Goal: Task Accomplishment & Management: Use online tool/utility

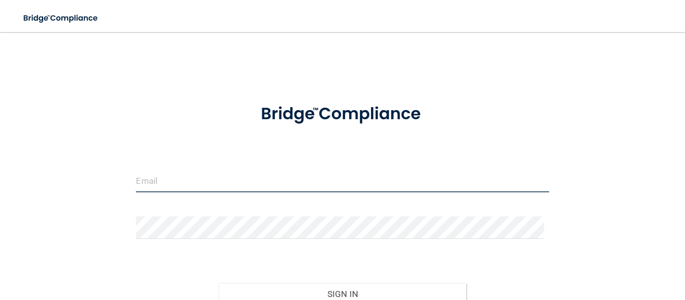
click at [236, 187] on input "email" at bounding box center [342, 181] width 413 height 23
type input "[EMAIL_ADDRESS][DOMAIN_NAME]"
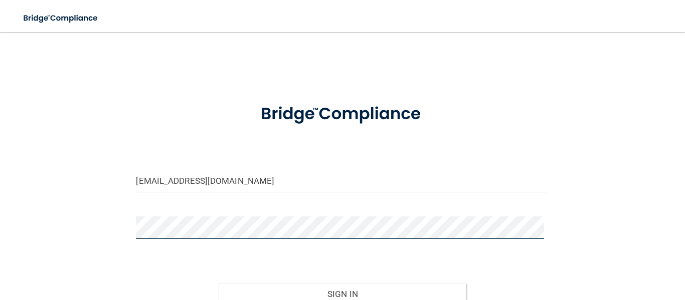
click at [219, 283] on button "Sign In" at bounding box center [343, 294] width 248 height 22
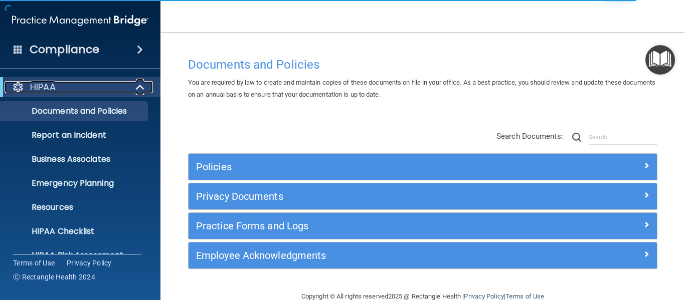
click at [127, 86] on div "HIPAA" at bounding box center [67, 87] width 124 height 12
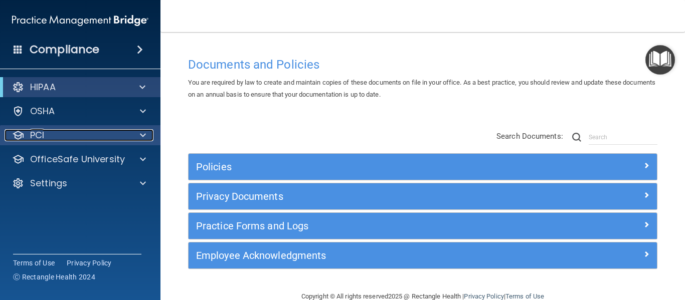
click at [70, 132] on div "PCI" at bounding box center [67, 135] width 124 height 12
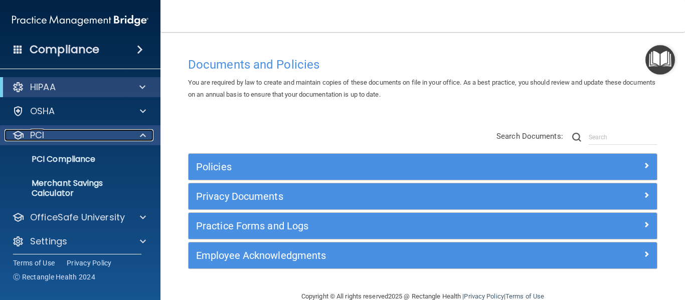
click at [70, 132] on div "PCI" at bounding box center [67, 135] width 124 height 12
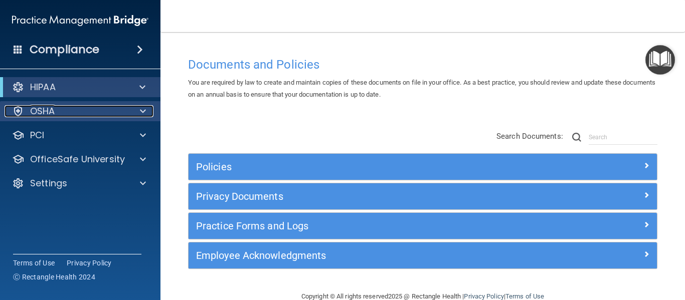
click at [81, 111] on div "OSHA" at bounding box center [67, 111] width 124 height 12
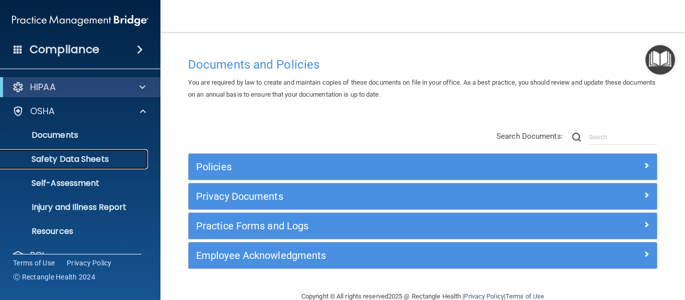
click at [72, 157] on p "Safety Data Sheets" at bounding box center [75, 159] width 137 height 10
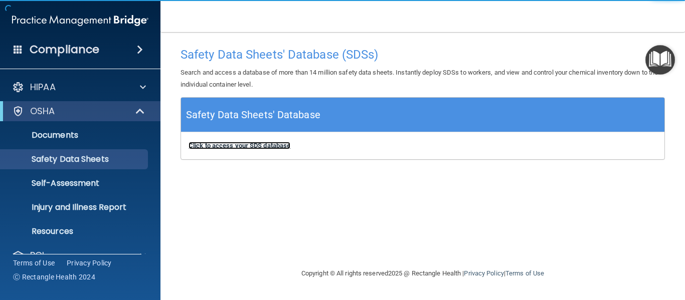
click at [243, 145] on b "Click to access your SDS database" at bounding box center [240, 146] width 102 height 8
